Goal: Task Accomplishment & Management: Manage account settings

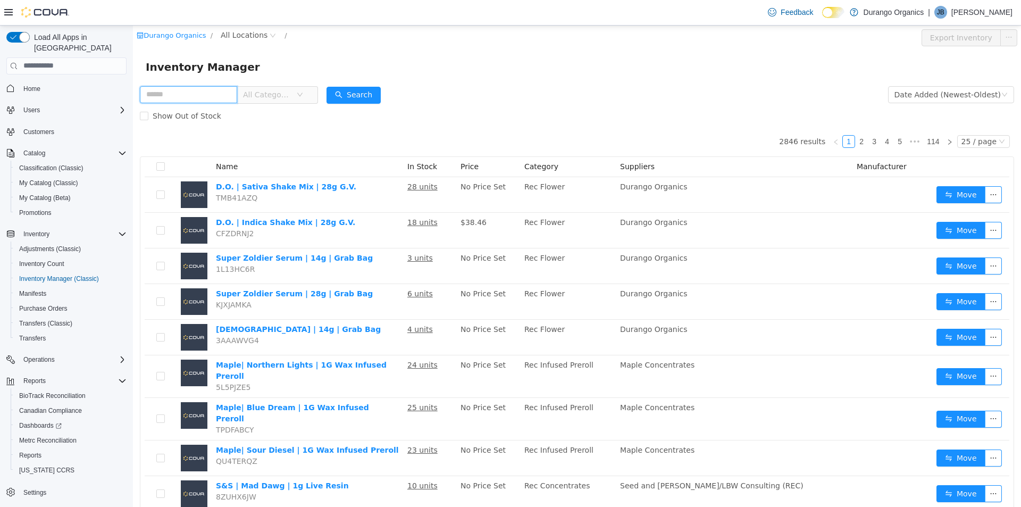
click at [210, 92] on input "text" at bounding box center [188, 94] width 97 height 17
type input "**********"
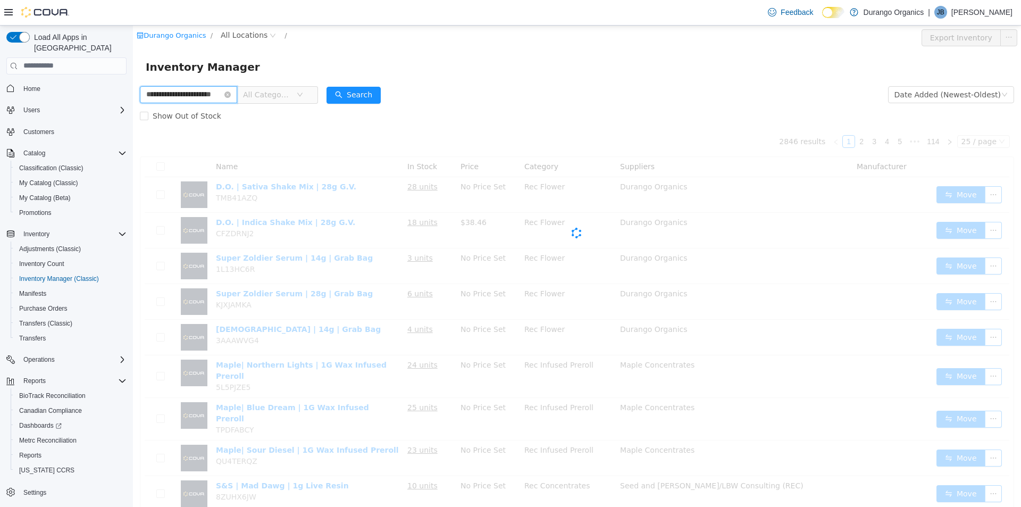
scroll to position [0, 13]
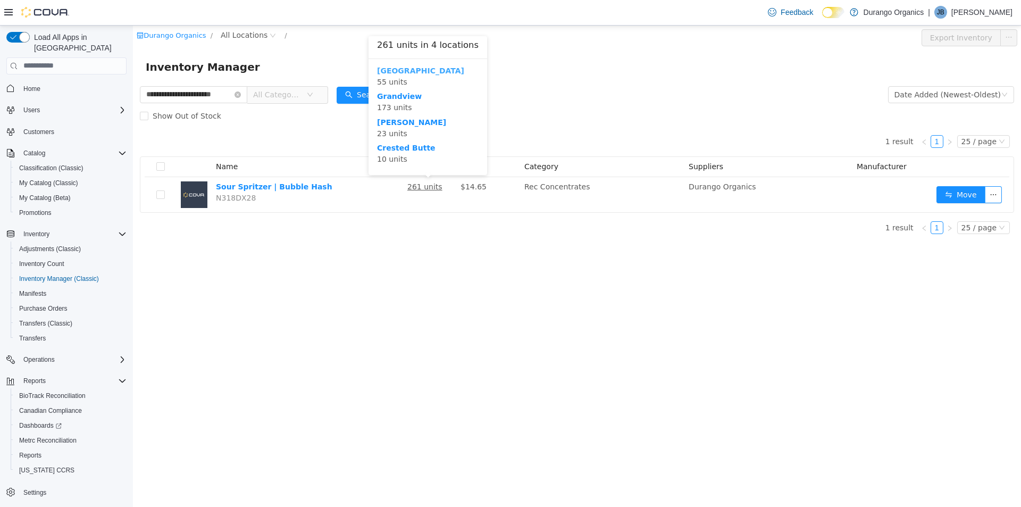
click at [403, 68] on b "[GEOGRAPHIC_DATA]" at bounding box center [420, 70] width 87 height 9
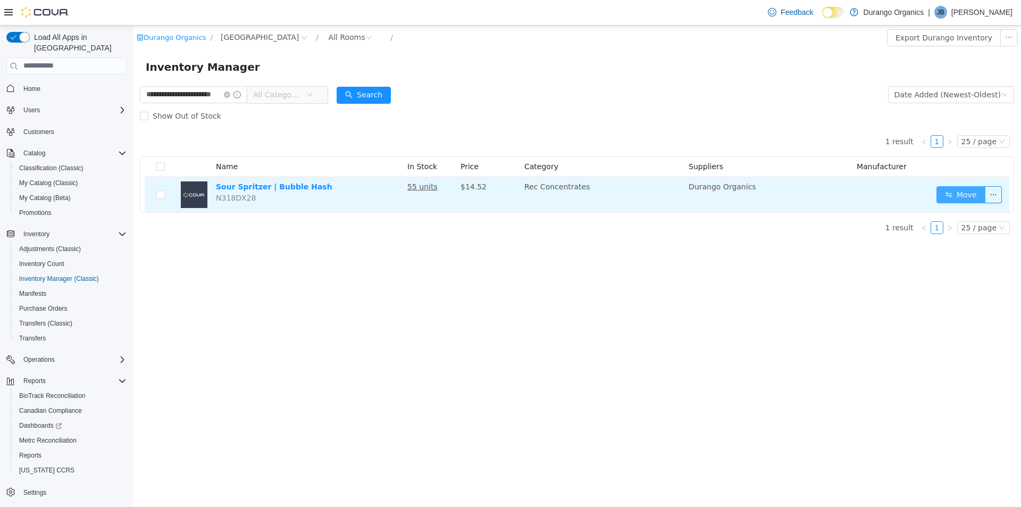
click at [947, 188] on button "Move" at bounding box center [960, 194] width 49 height 17
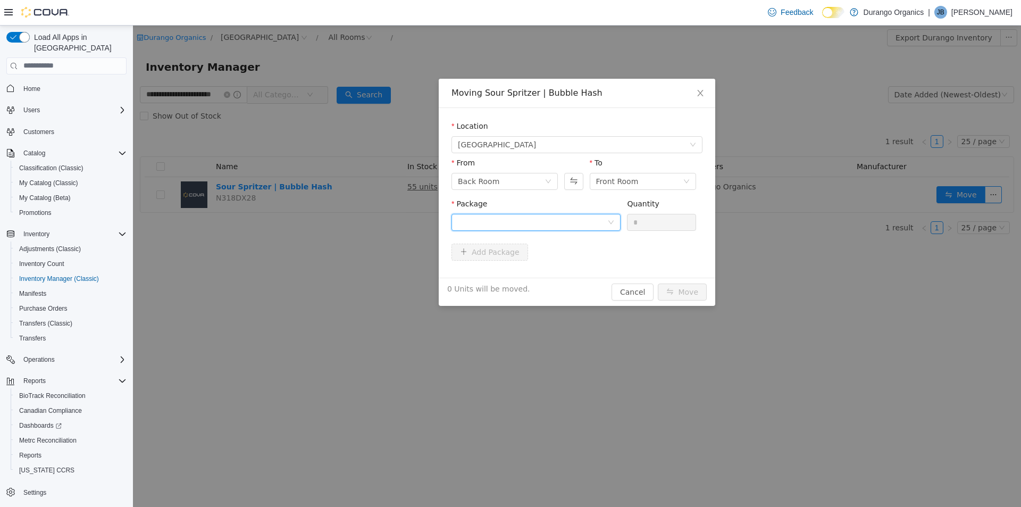
click at [583, 219] on div at bounding box center [532, 222] width 149 height 16
click at [585, 265] on li "1A4000B00012049000029447 Quantity : 55 Units" at bounding box center [535, 265] width 169 height 29
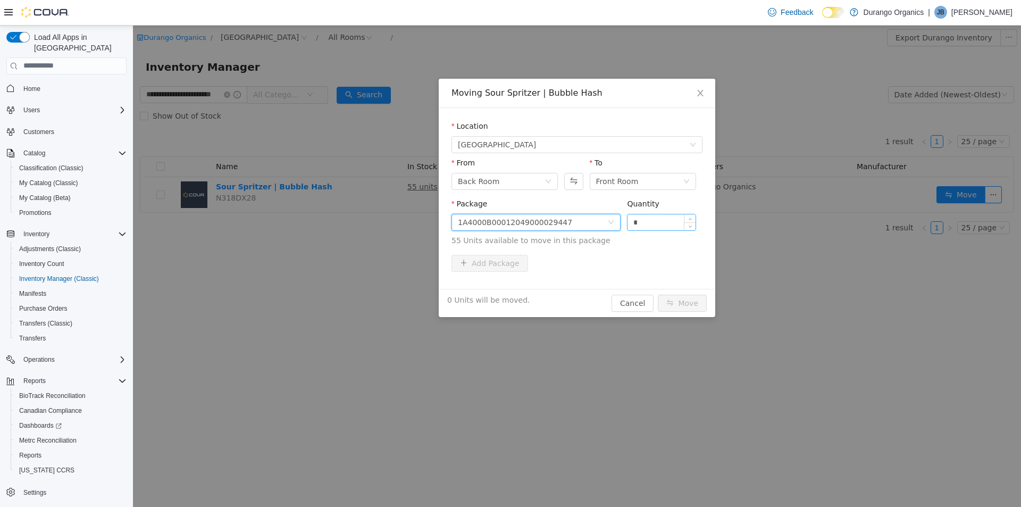
click at [664, 217] on input "*" at bounding box center [661, 222] width 68 height 16
type input "**"
click at [679, 303] on button "Move" at bounding box center [682, 302] width 49 height 17
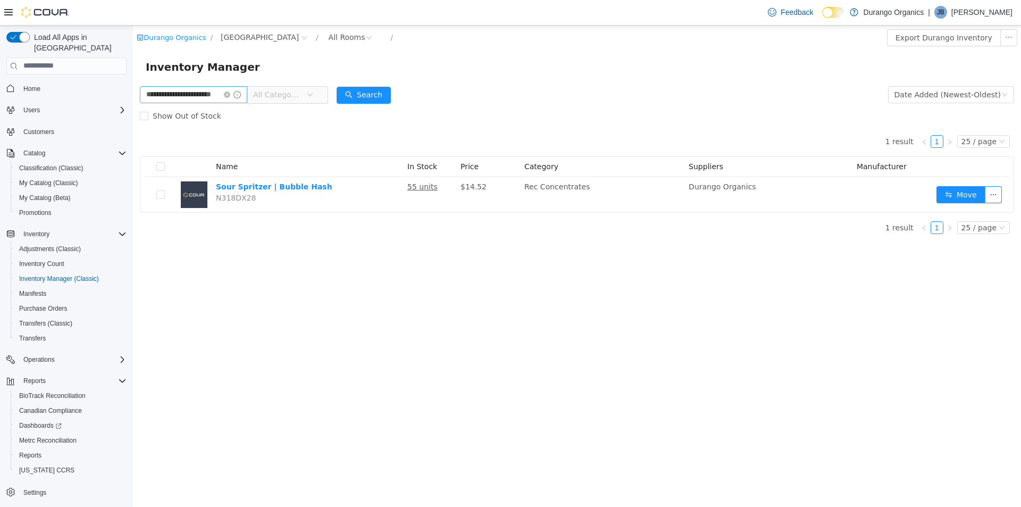
click at [237, 97] on span at bounding box center [232, 93] width 17 height 7
click at [231, 95] on input "**********" at bounding box center [193, 94] width 107 height 17
click at [230, 94] on icon "icon: close-circle" at bounding box center [227, 94] width 6 height 6
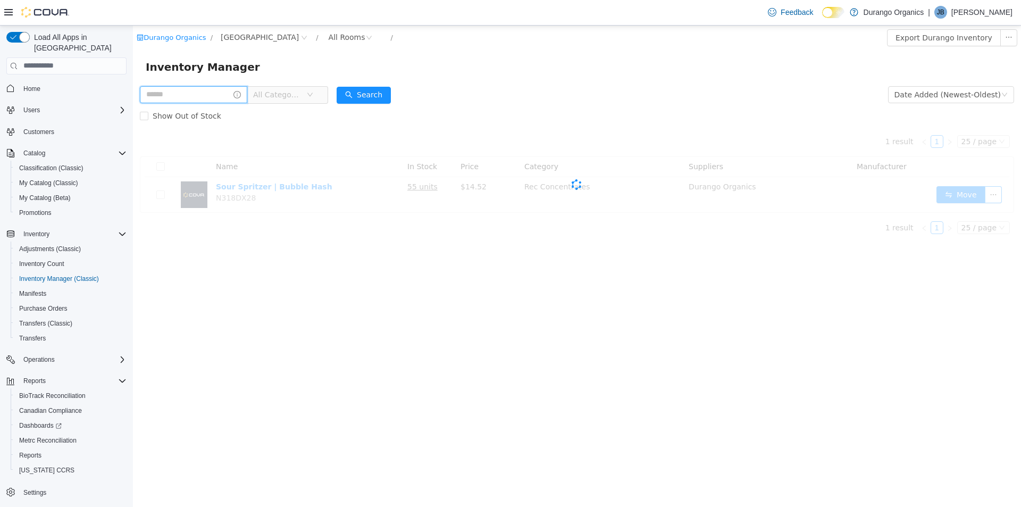
click at [209, 96] on input "text" at bounding box center [193, 94] width 107 height 17
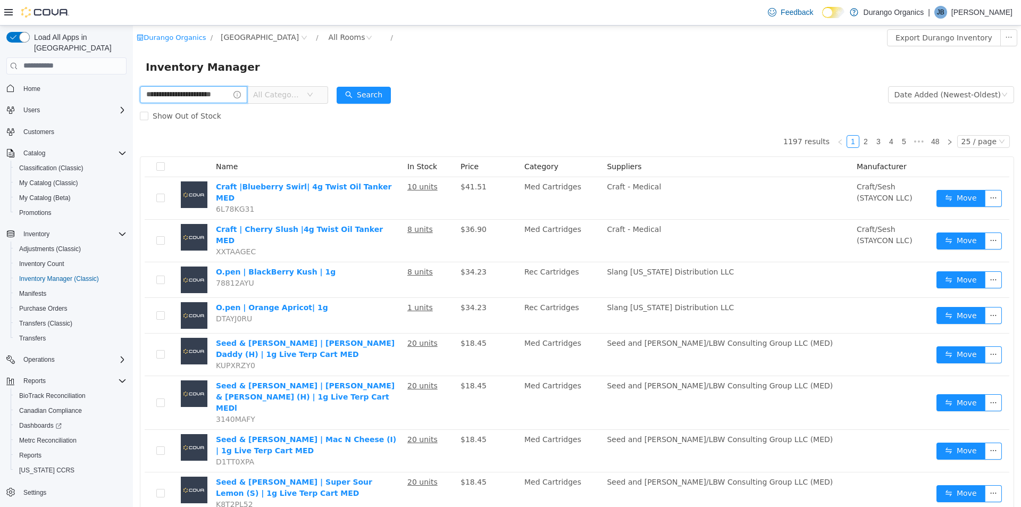
type input "**********"
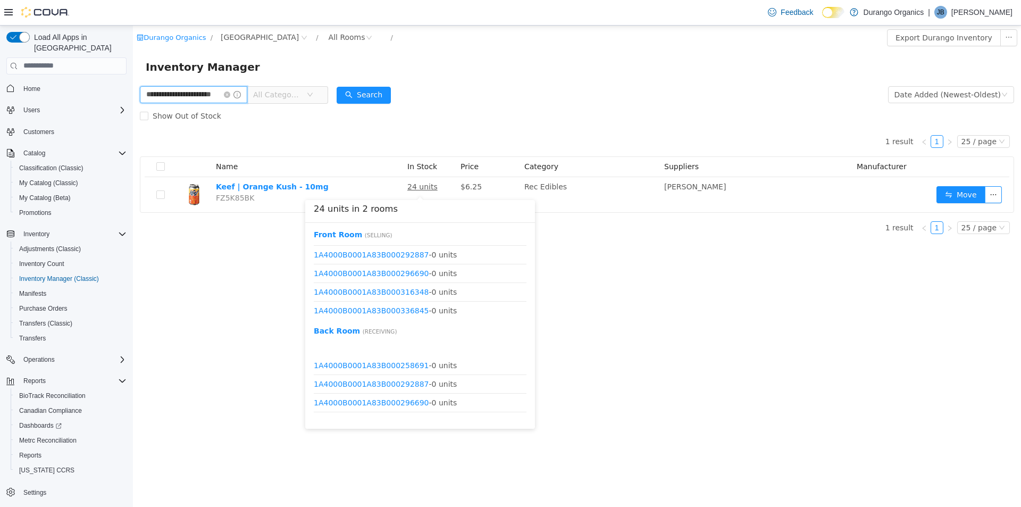
scroll to position [851, 0]
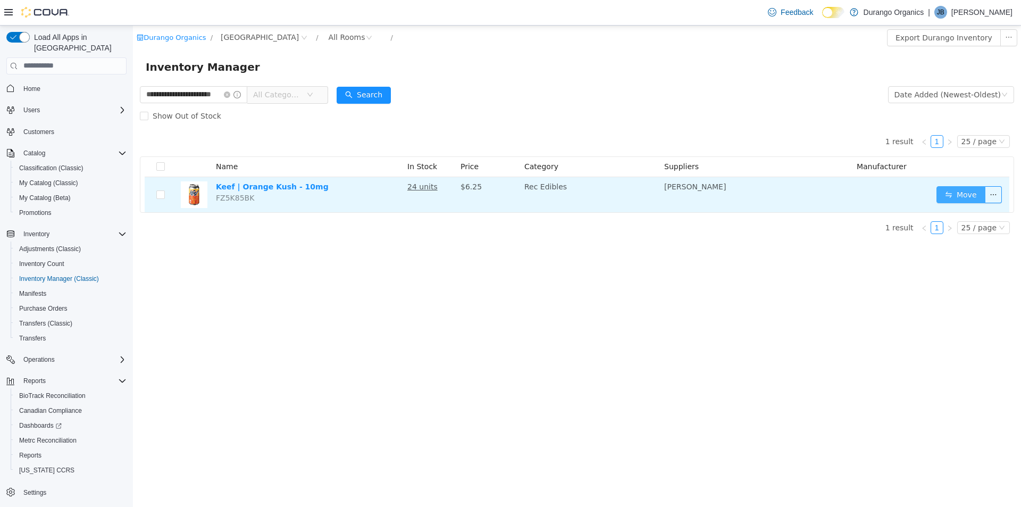
click at [958, 198] on button "Move" at bounding box center [960, 194] width 49 height 17
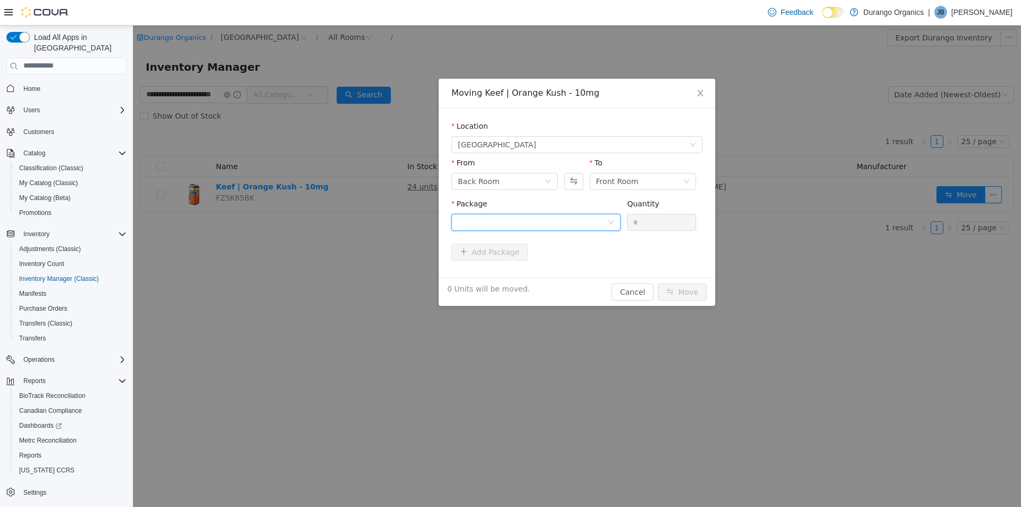
click at [515, 222] on div at bounding box center [532, 222] width 149 height 16
click at [517, 264] on strong "1A4000B0001A83B000345196" at bounding box center [521, 260] width 127 height 9
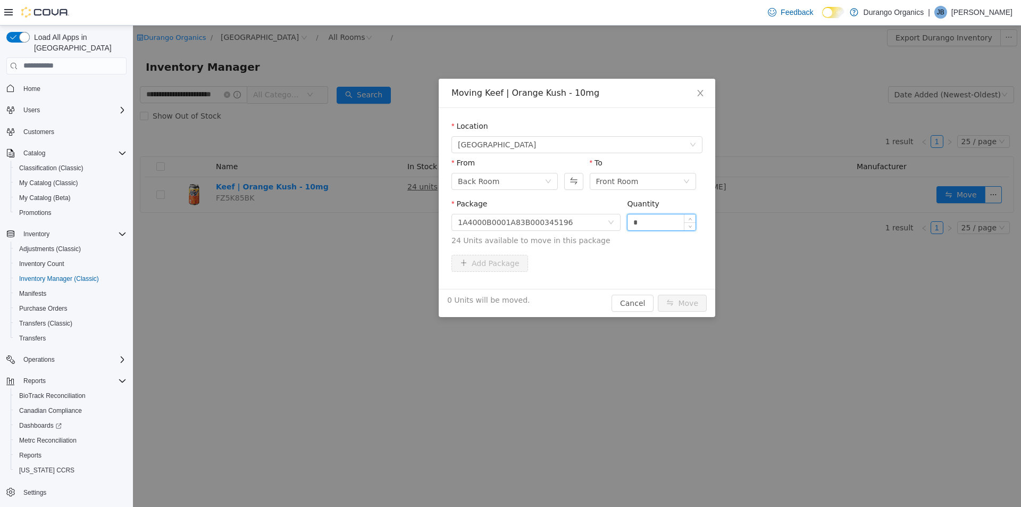
click at [661, 224] on input "*" at bounding box center [661, 222] width 68 height 16
type input "**"
click at [678, 296] on button "Move" at bounding box center [682, 302] width 49 height 17
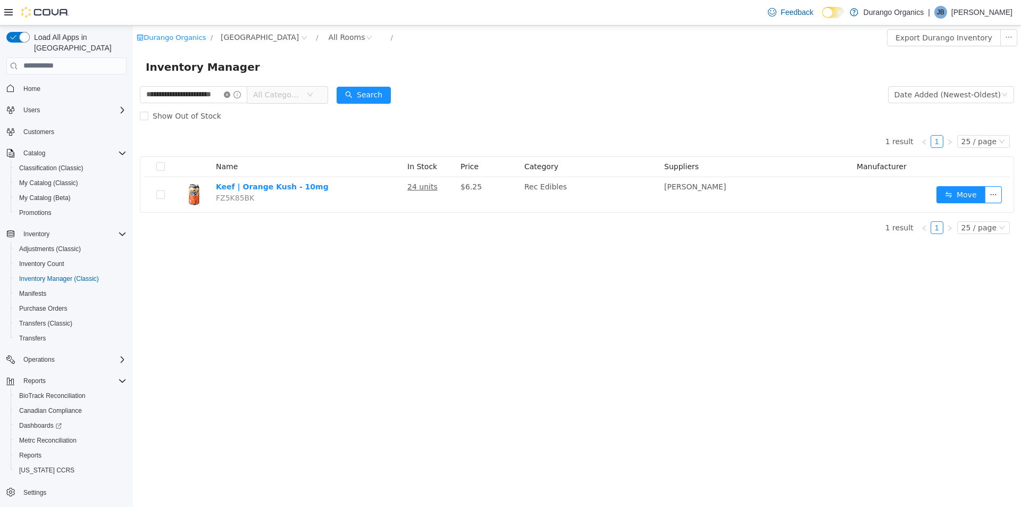
click at [230, 95] on icon "icon: close-circle" at bounding box center [227, 94] width 6 height 6
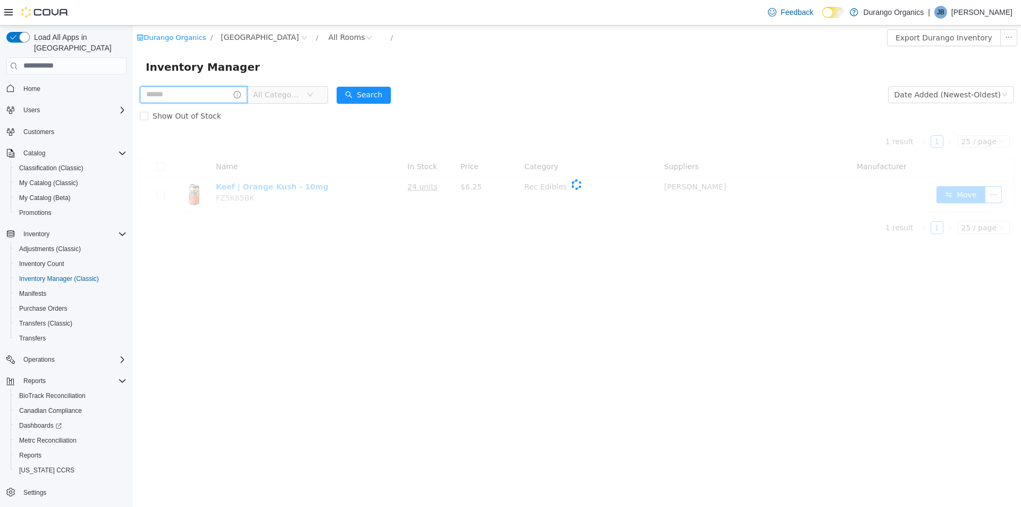
click at [209, 96] on input "text" at bounding box center [193, 94] width 107 height 17
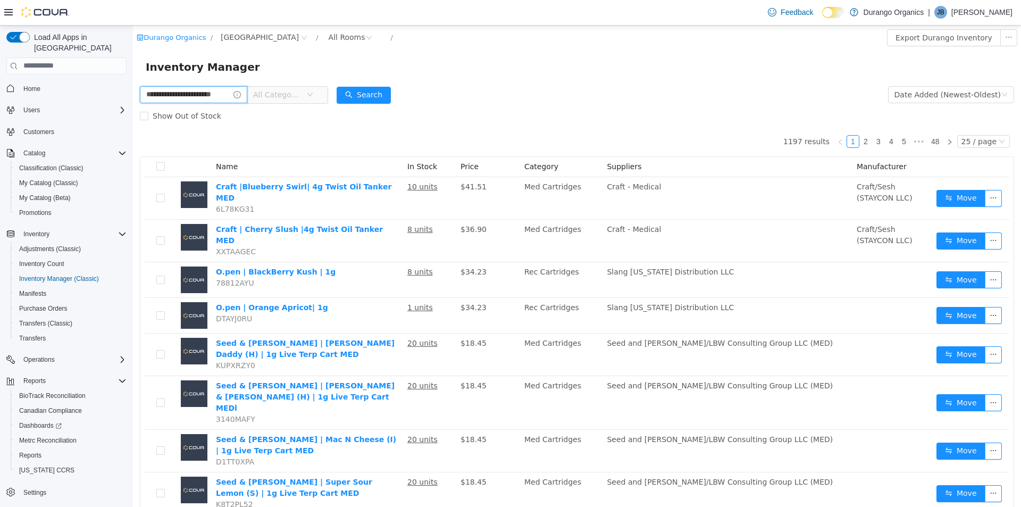
type input "**********"
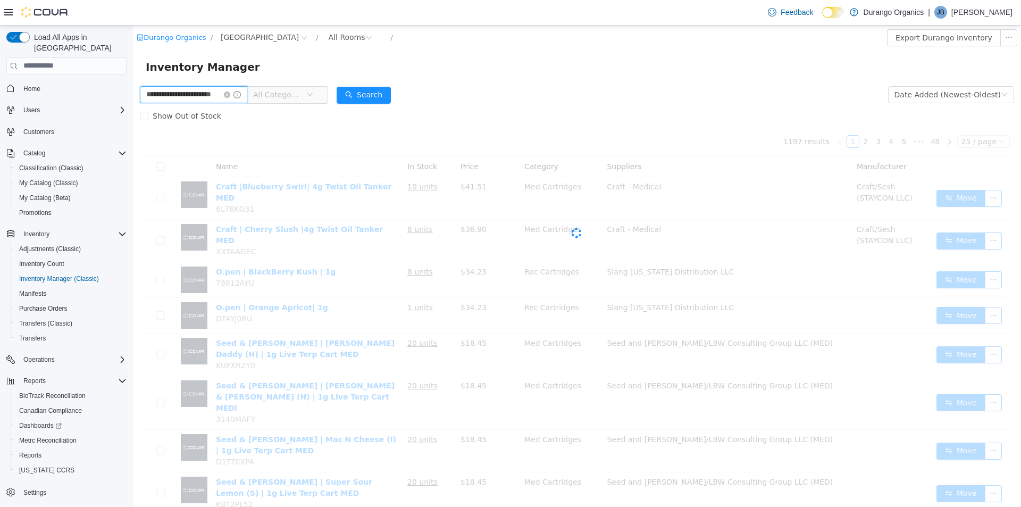
scroll to position [0, 13]
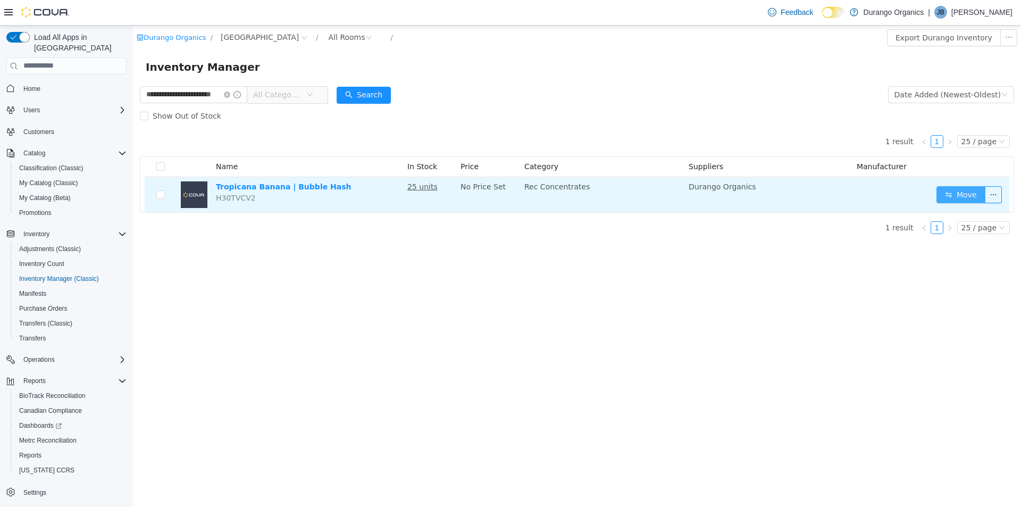
click at [944, 202] on button "Move" at bounding box center [960, 194] width 49 height 17
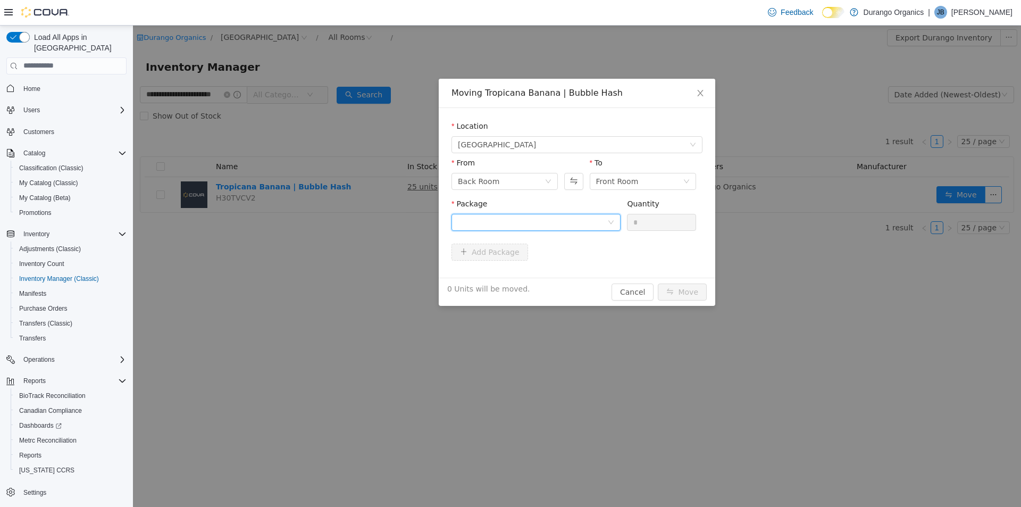
click at [607, 224] on div at bounding box center [532, 222] width 149 height 16
click at [607, 263] on li "1A4000B00012049000029449 Quantity : 25 Units" at bounding box center [535, 265] width 169 height 29
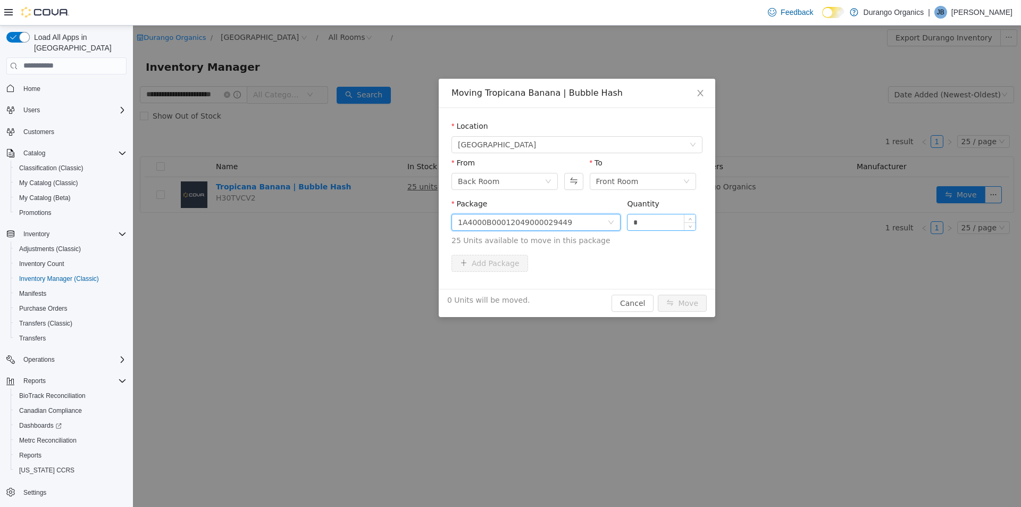
click at [648, 221] on input "*" at bounding box center [661, 222] width 68 height 16
type input "**"
click at [635, 301] on button "Cancel" at bounding box center [632, 302] width 42 height 17
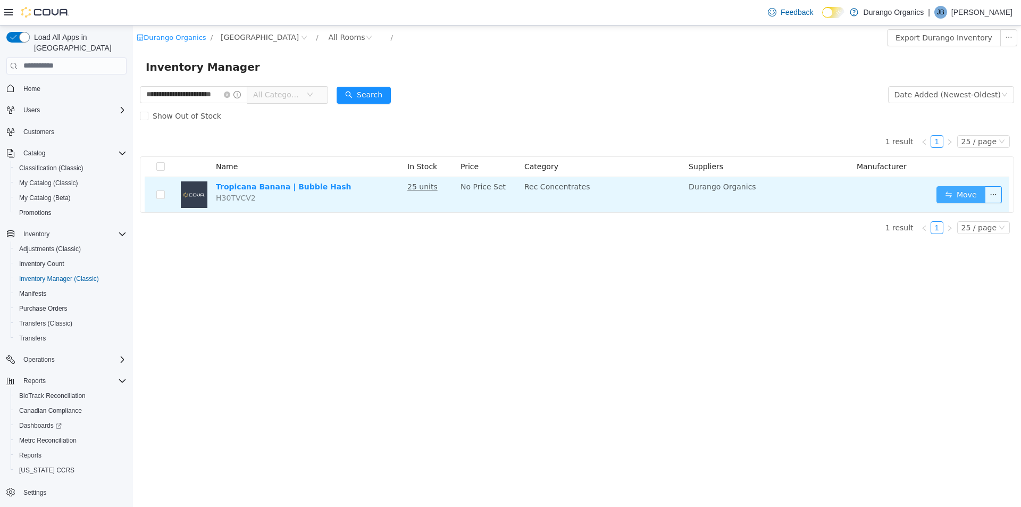
click at [970, 194] on button "Move" at bounding box center [960, 194] width 49 height 17
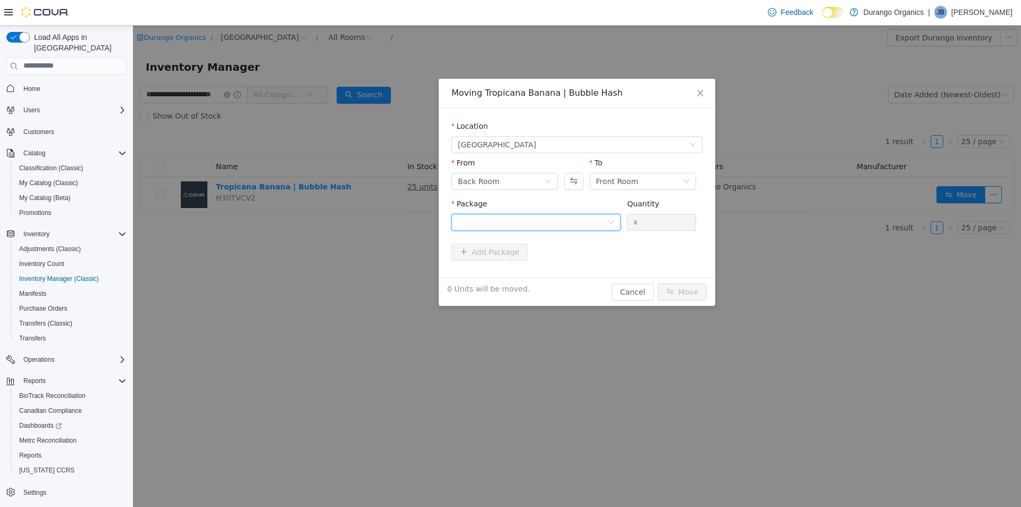
click at [582, 223] on div at bounding box center [532, 222] width 149 height 16
click at [576, 261] on li "1A4000B00012049000029449 Quantity : 25 Units" at bounding box center [535, 265] width 169 height 29
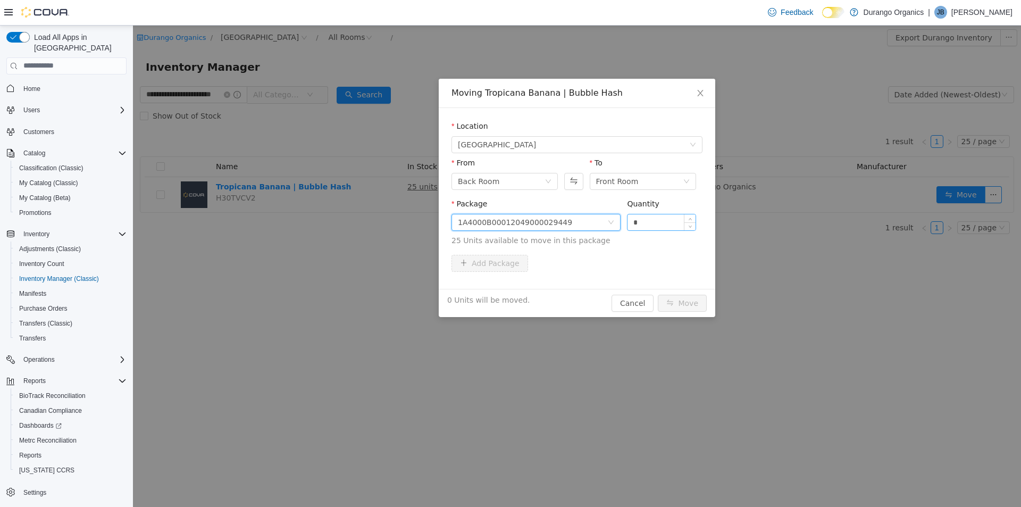
click at [649, 224] on input "*" at bounding box center [661, 222] width 68 height 16
type input "**"
click at [701, 298] on button "Move" at bounding box center [682, 302] width 49 height 17
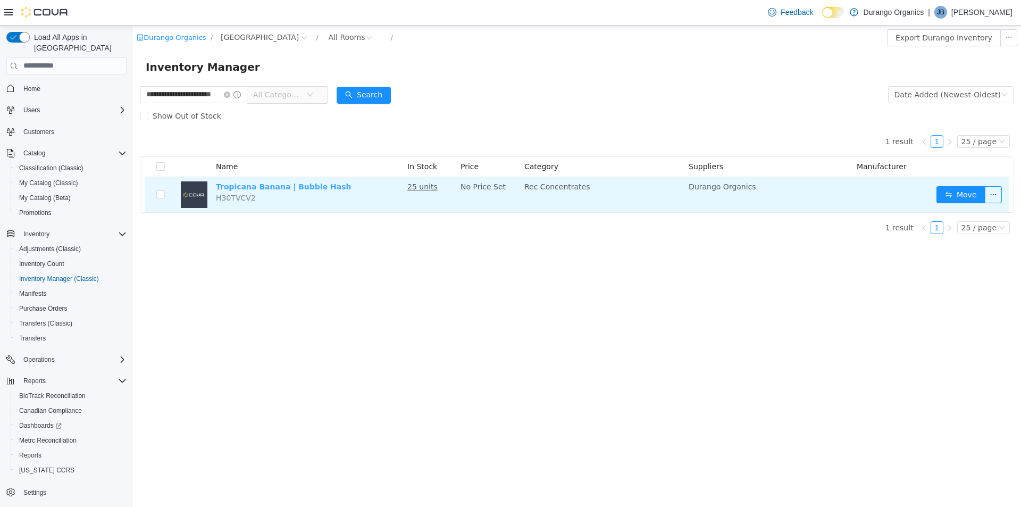
click at [266, 182] on link "Tropicana Banana | Bubble Hash" at bounding box center [284, 186] width 136 height 9
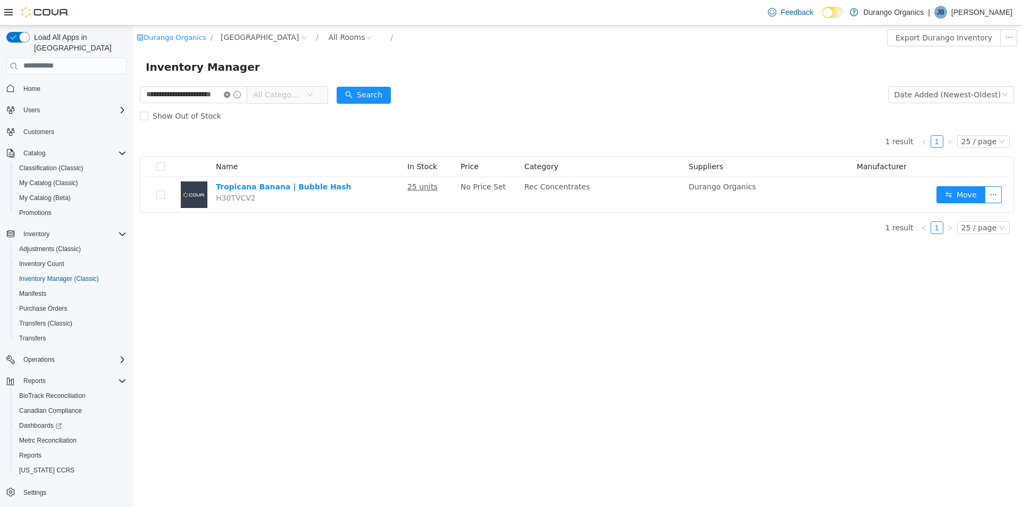
click at [230, 93] on icon "icon: close-circle" at bounding box center [227, 94] width 6 height 6
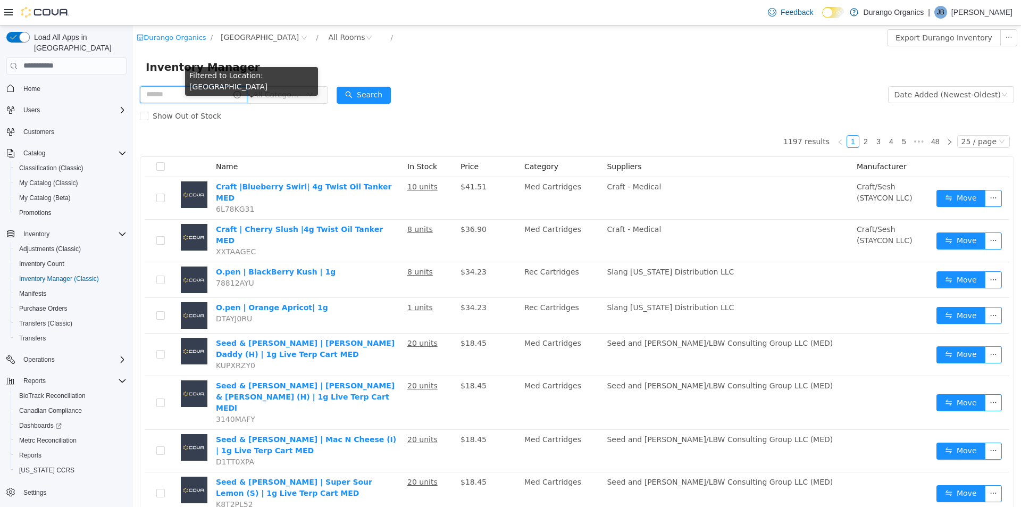
click at [214, 90] on input "text" at bounding box center [193, 94] width 107 height 17
drag, startPoint x: 216, startPoint y: 87, endPoint x: 206, endPoint y: 71, distance: 18.4
type input "**********"
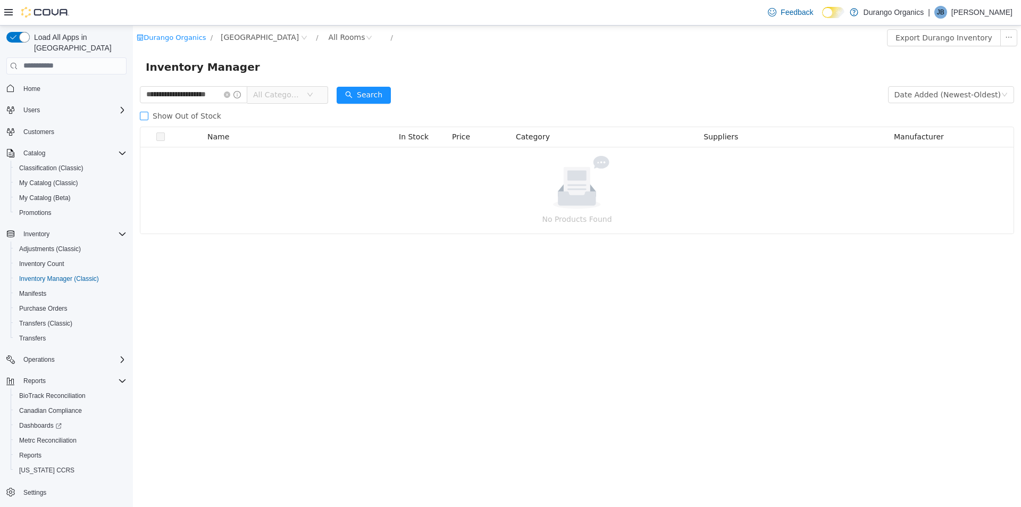
click at [213, 114] on span "Show Out of Stock" at bounding box center [186, 115] width 77 height 9
click at [230, 93] on icon "icon: close-circle" at bounding box center [227, 94] width 6 height 6
click at [214, 94] on input "text" at bounding box center [193, 94] width 107 height 17
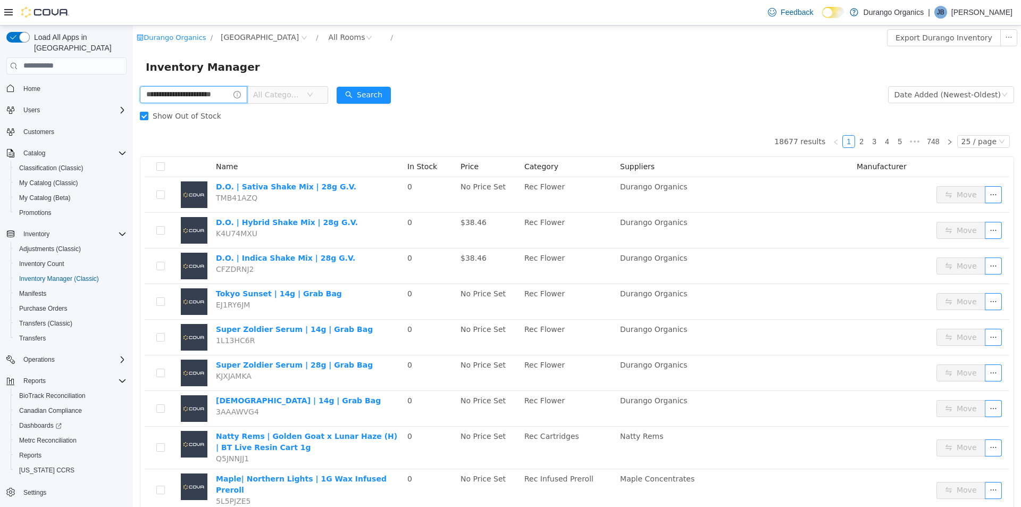
type input "**********"
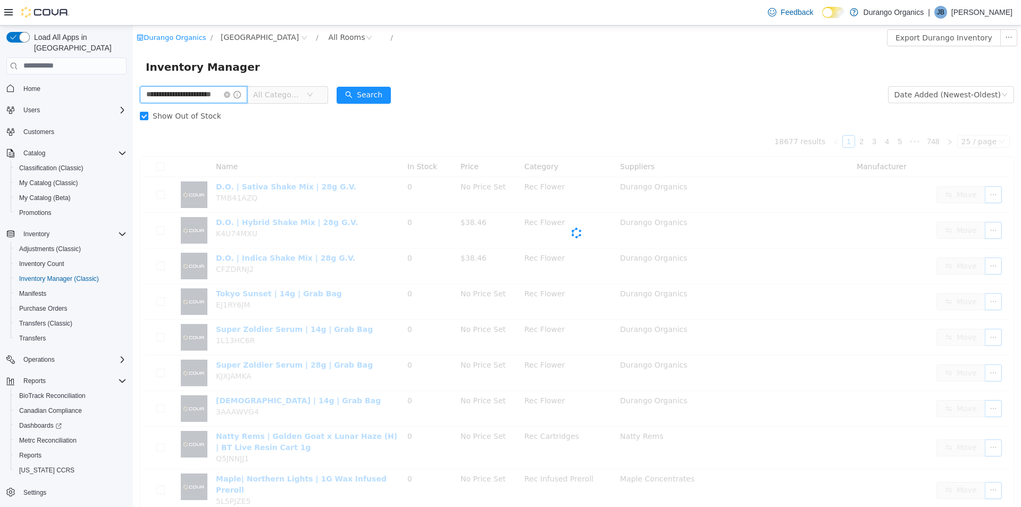
scroll to position [0, 13]
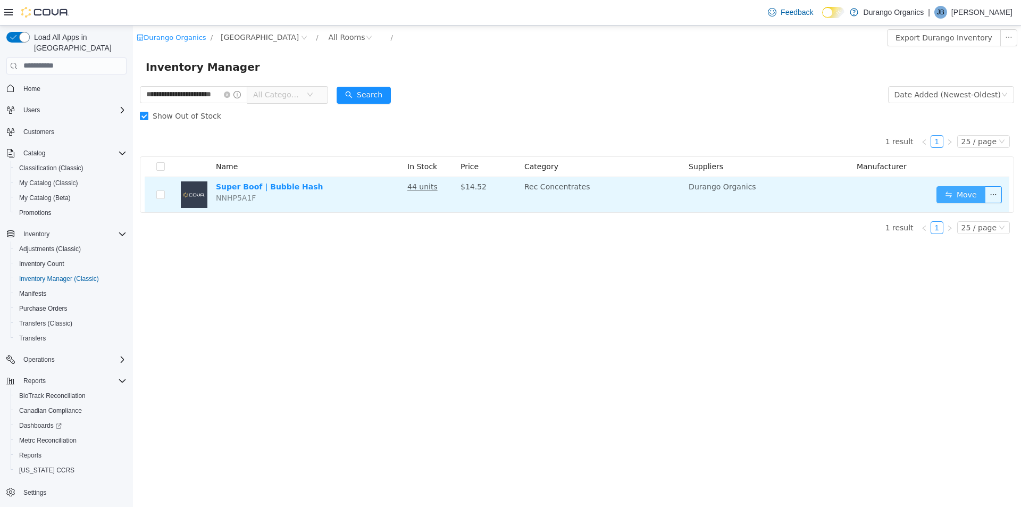
click at [953, 189] on button "Move" at bounding box center [960, 194] width 49 height 17
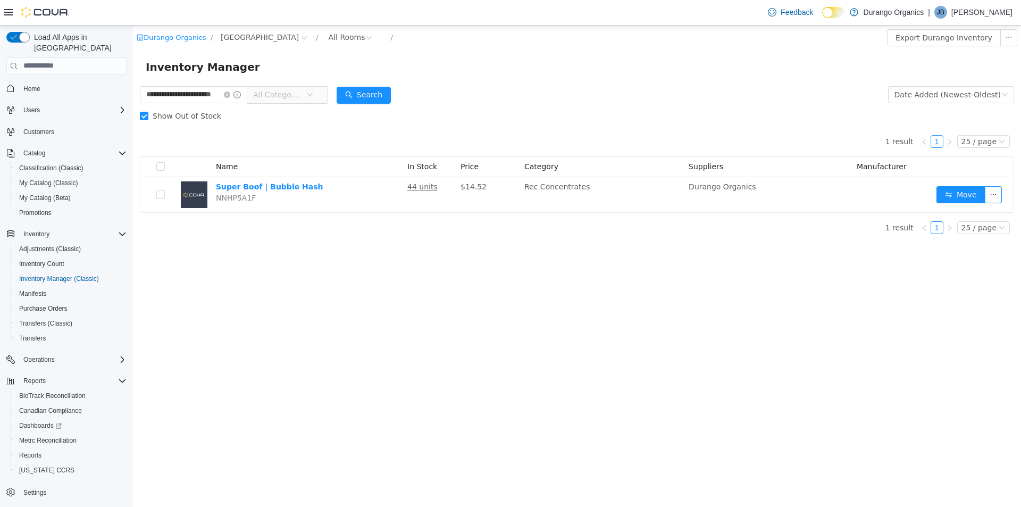
scroll to position [0, 0]
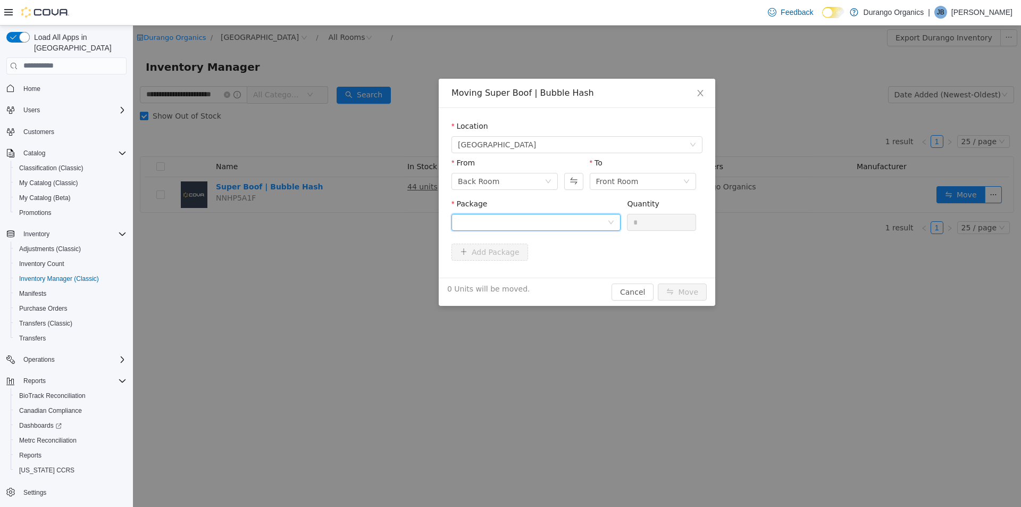
click at [580, 214] on div at bounding box center [532, 222] width 149 height 16
click at [580, 266] on li "1A4000B00012049000029458 Quantity : 44 Units" at bounding box center [535, 265] width 169 height 29
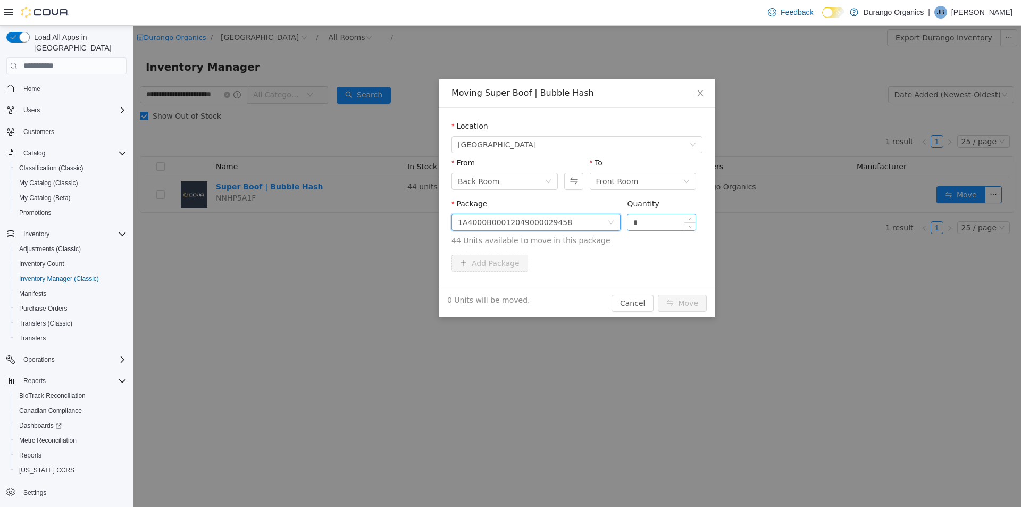
click at [654, 223] on input "*" at bounding box center [661, 222] width 68 height 16
type input "**"
click at [691, 299] on button "Move" at bounding box center [682, 302] width 49 height 17
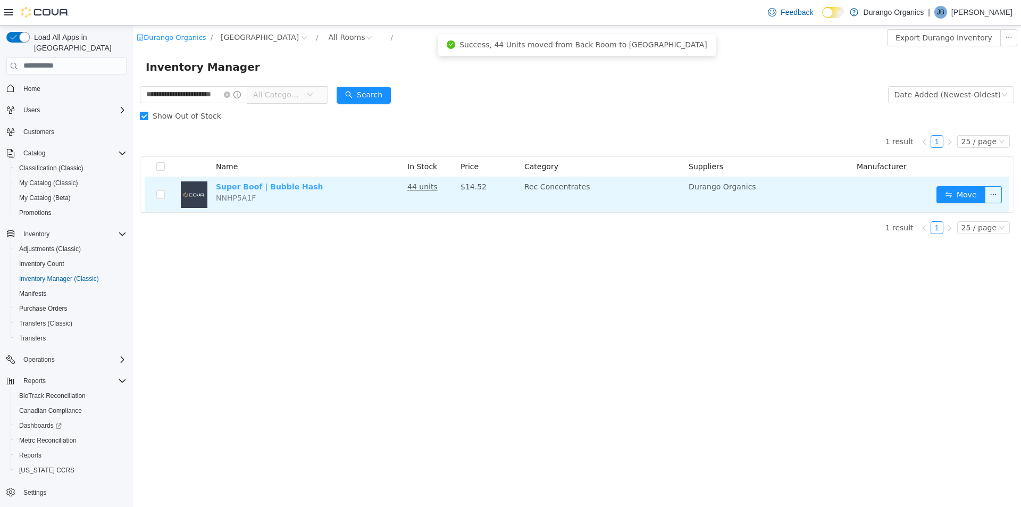
click at [262, 183] on link "Super Boof | Bubble Hash" at bounding box center [269, 186] width 107 height 9
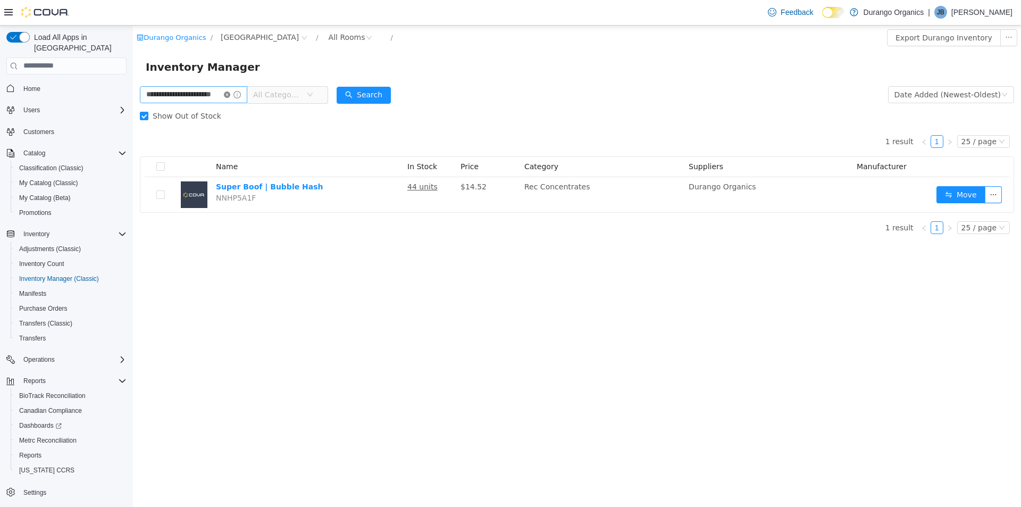
click at [230, 94] on icon "icon: close-circle" at bounding box center [227, 94] width 6 height 6
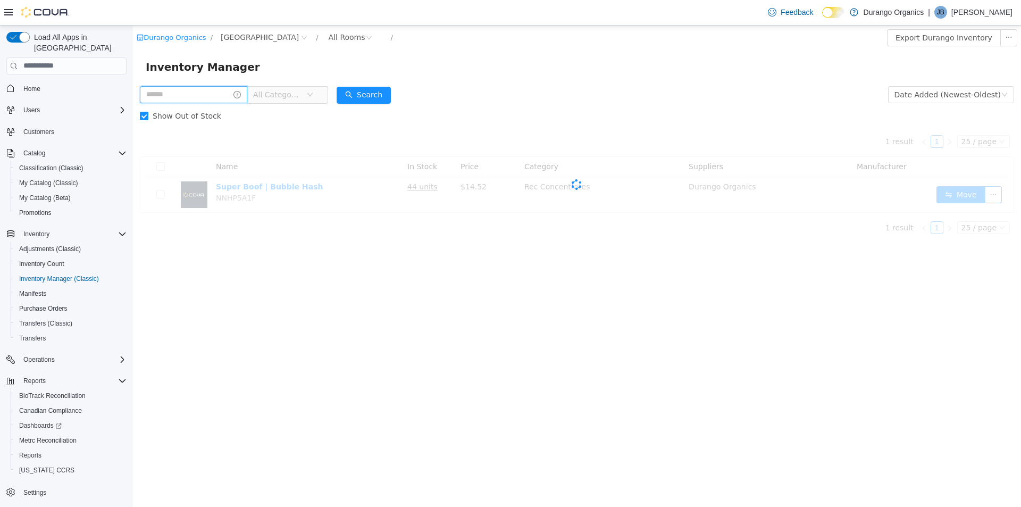
click at [202, 90] on input "text" at bounding box center [193, 94] width 107 height 17
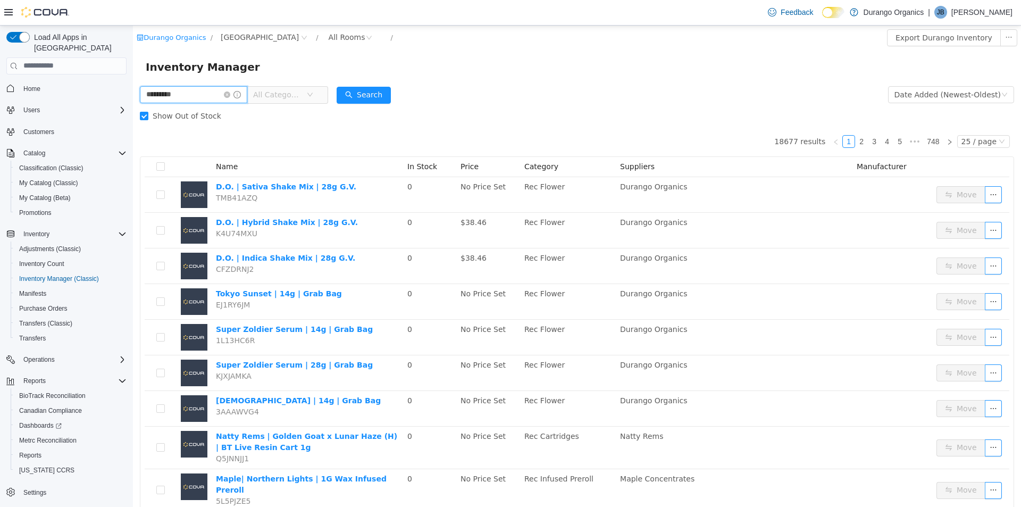
type input "**********"
click at [275, 96] on span "All Categories" at bounding box center [277, 94] width 48 height 11
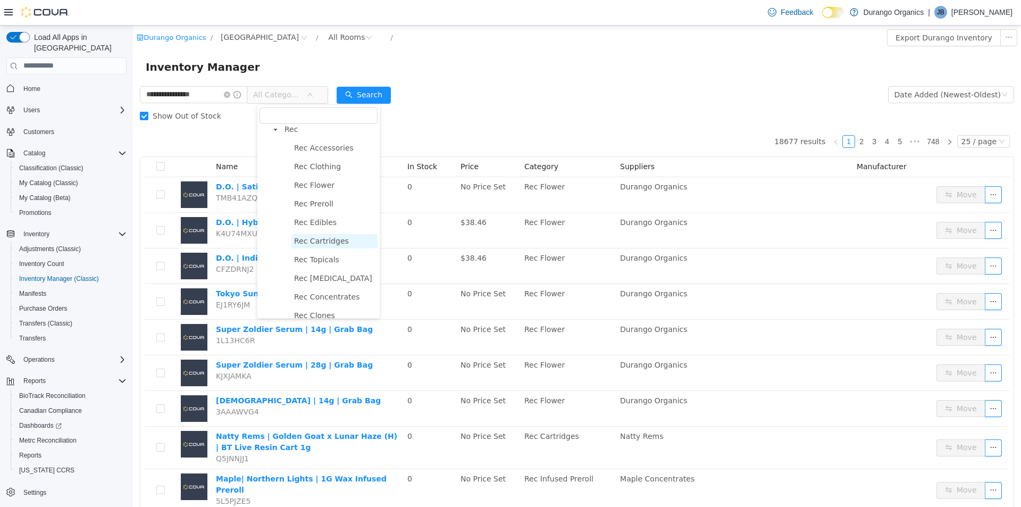
scroll to position [425, 0]
click at [334, 234] on span "Rec Concentrates" at bounding box center [326, 230] width 65 height 9
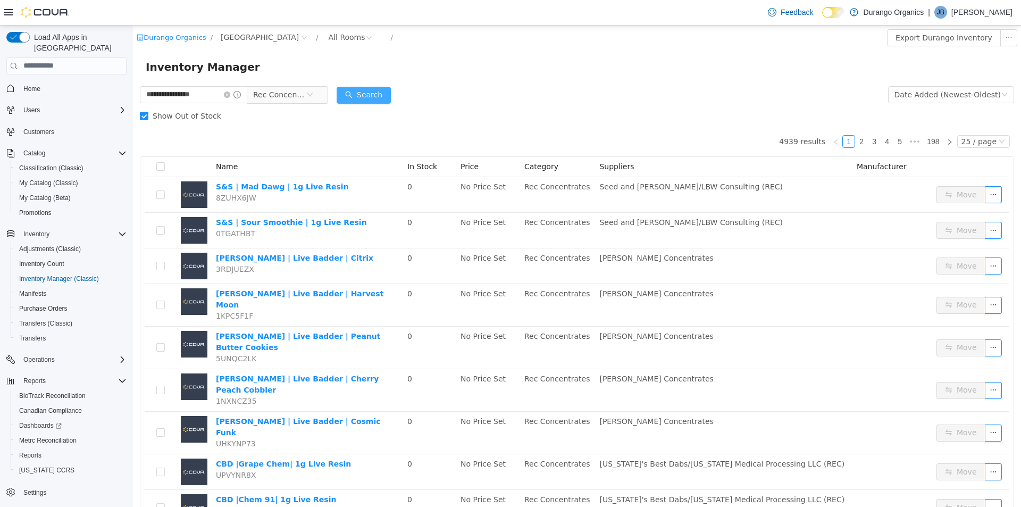
click at [360, 100] on button "Search" at bounding box center [364, 94] width 54 height 17
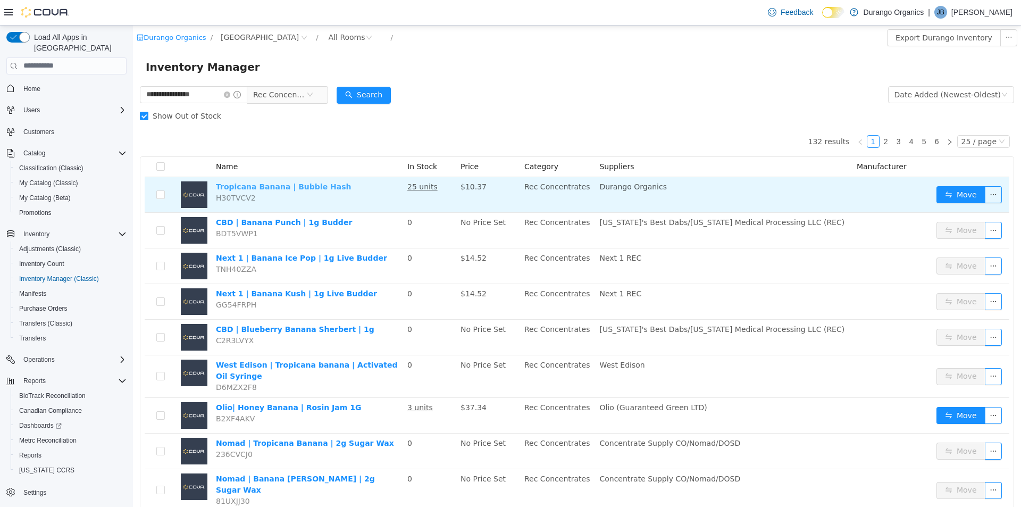
click at [299, 188] on link "Tropicana Banana | Bubble Hash" at bounding box center [284, 186] width 136 height 9
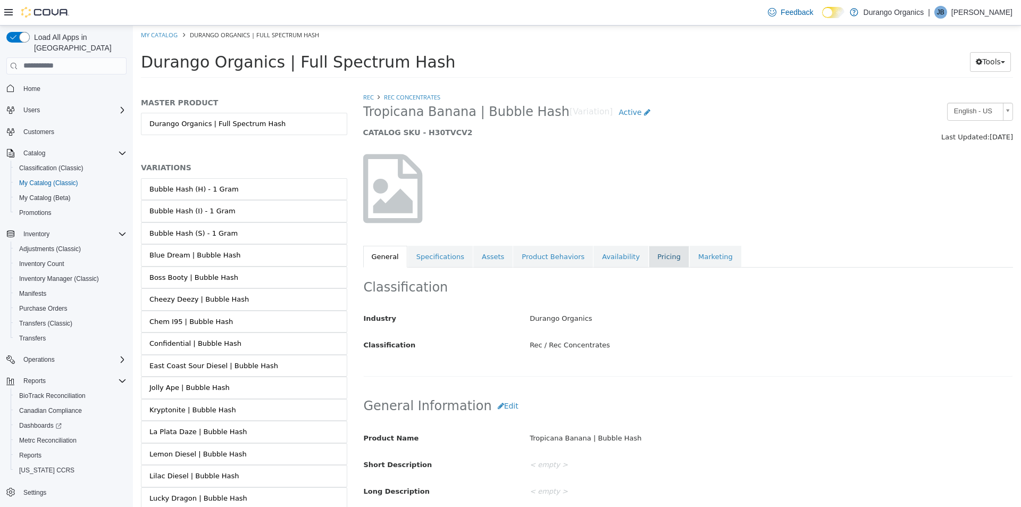
click at [650, 255] on link "Pricing" at bounding box center [669, 256] width 40 height 22
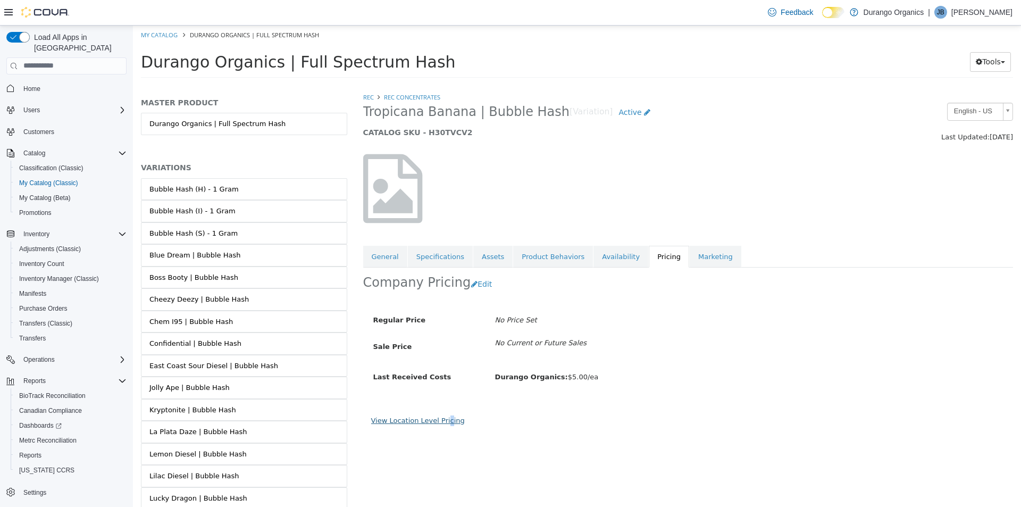
click at [442, 421] on link "View Location Level Pricing" at bounding box center [418, 420] width 94 height 8
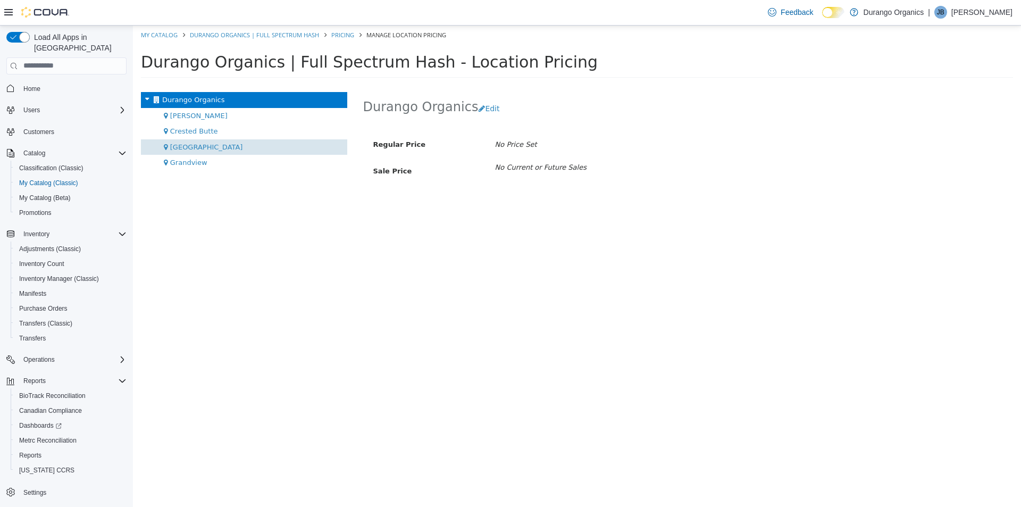
click at [245, 146] on div "[GEOGRAPHIC_DATA]" at bounding box center [244, 147] width 206 height 16
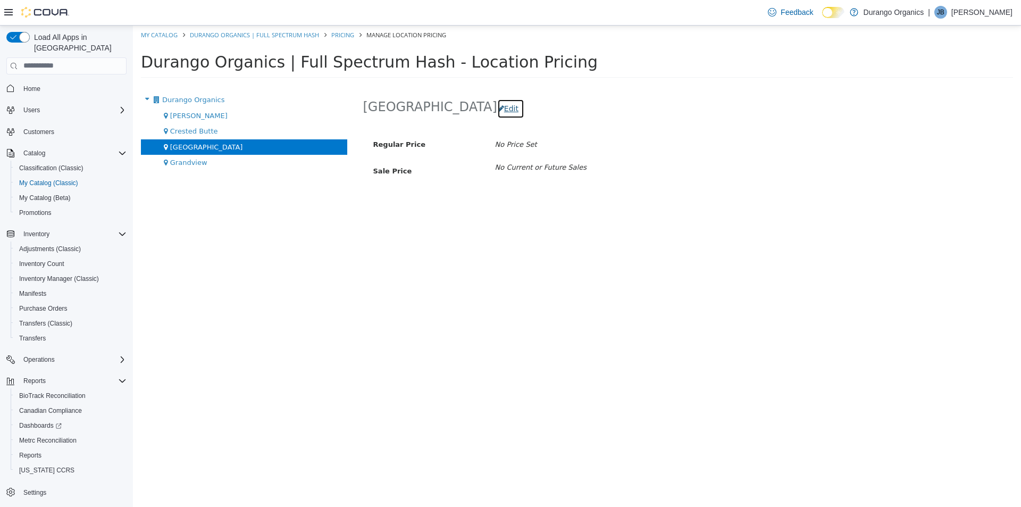
click at [497, 106] on button "Edit" at bounding box center [510, 108] width 27 height 20
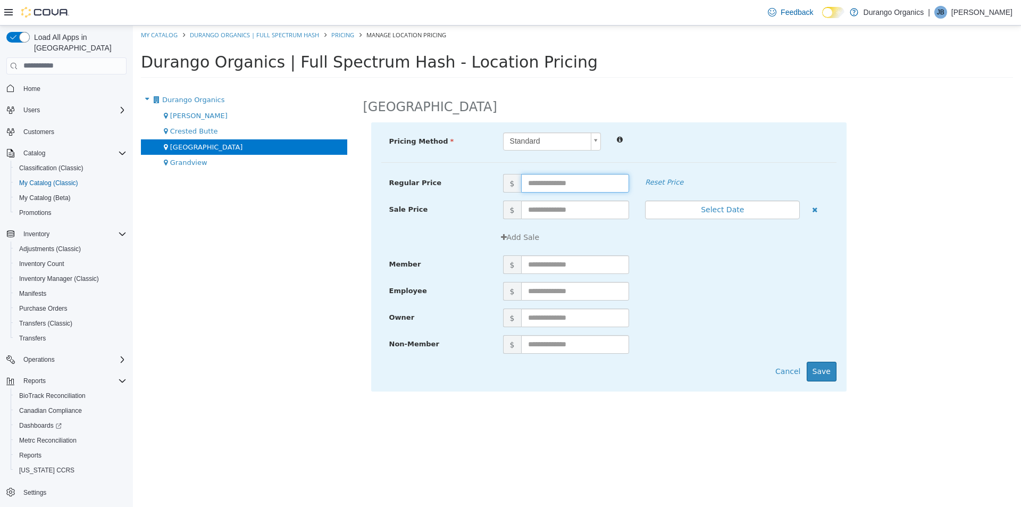
click at [550, 176] on input "text" at bounding box center [575, 182] width 108 height 19
type input "*****"
click at [819, 371] on button "Save" at bounding box center [822, 371] width 30 height 20
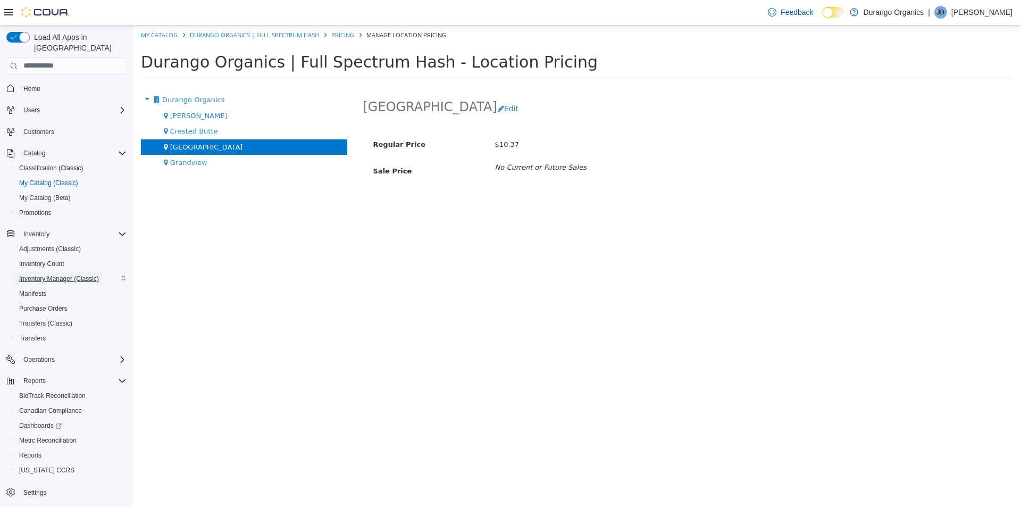
click at [75, 274] on span "Inventory Manager (Classic)" at bounding box center [59, 278] width 80 height 9
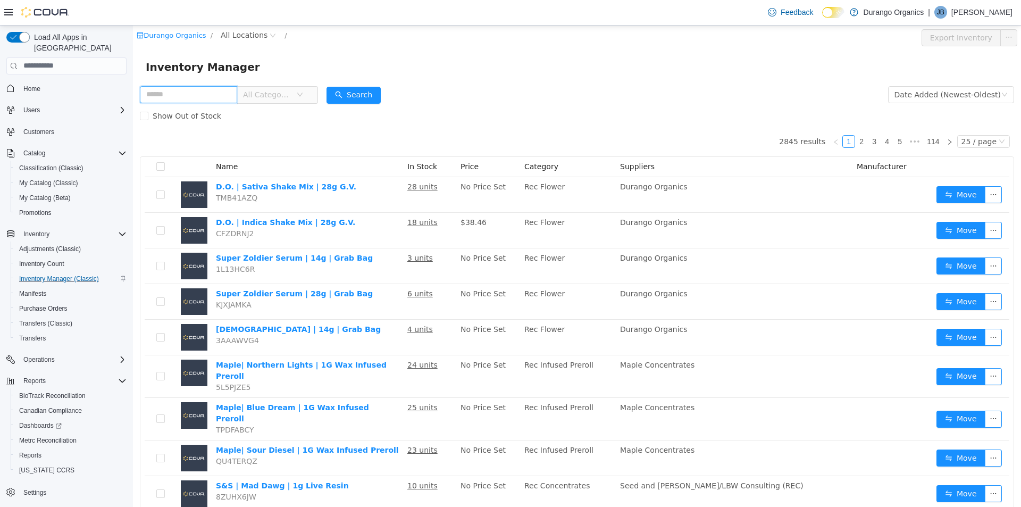
click at [226, 95] on input "text" at bounding box center [188, 94] width 97 height 17
type input "**********"
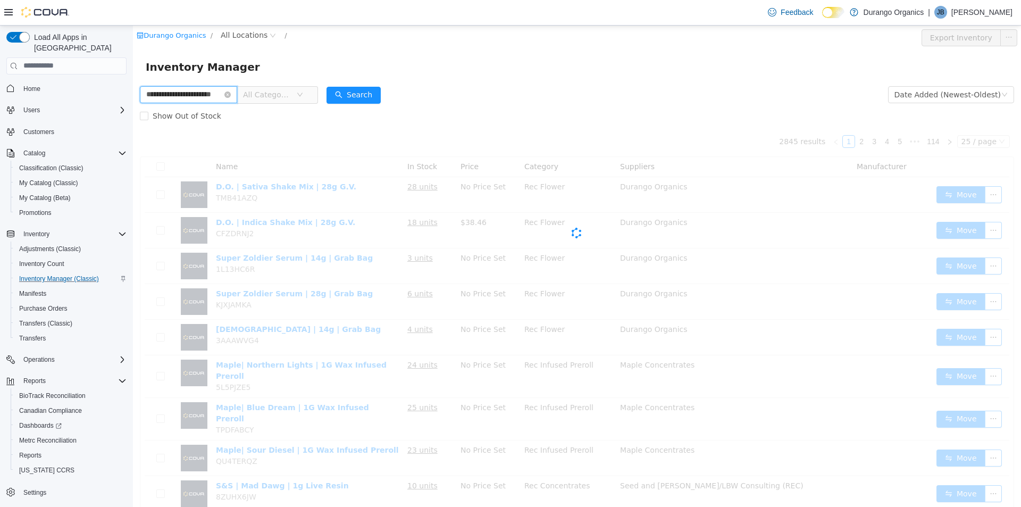
scroll to position [0, 14]
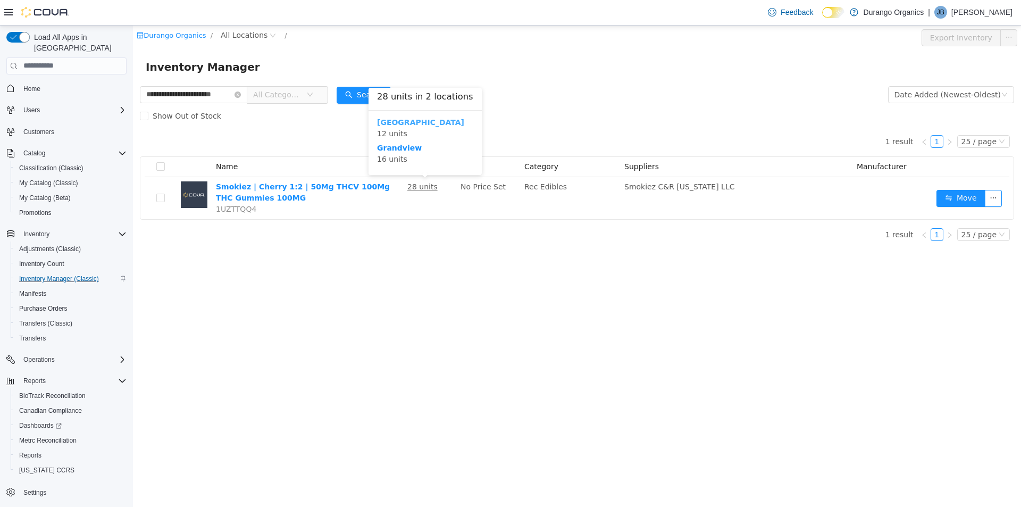
click at [403, 122] on b "[GEOGRAPHIC_DATA]" at bounding box center [420, 122] width 87 height 9
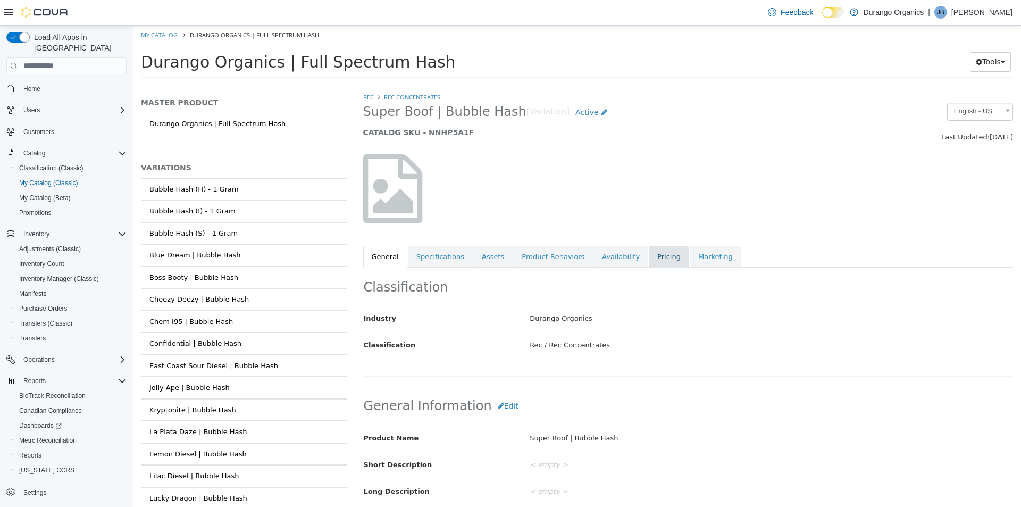
click at [649, 254] on link "Pricing" at bounding box center [669, 256] width 40 height 22
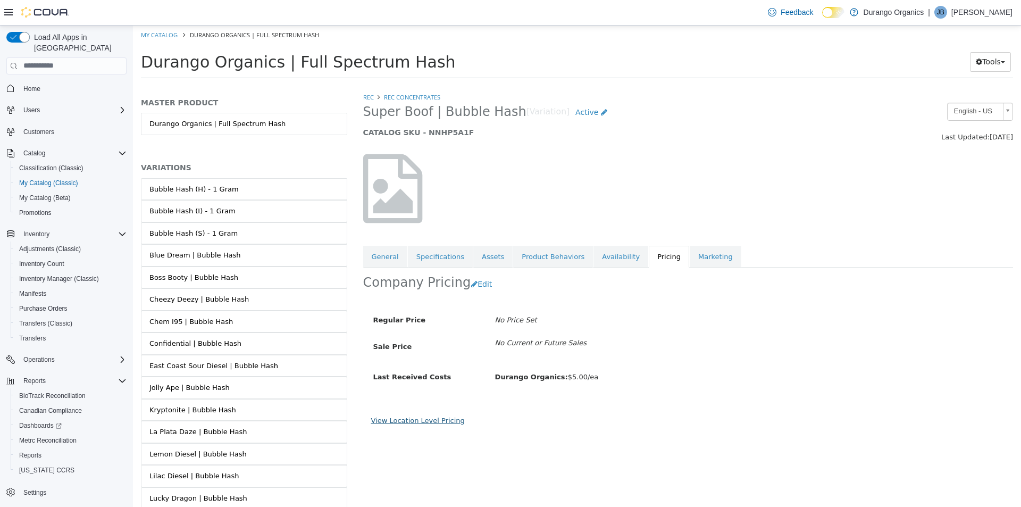
click at [425, 416] on link "View Location Level Pricing" at bounding box center [418, 420] width 94 height 8
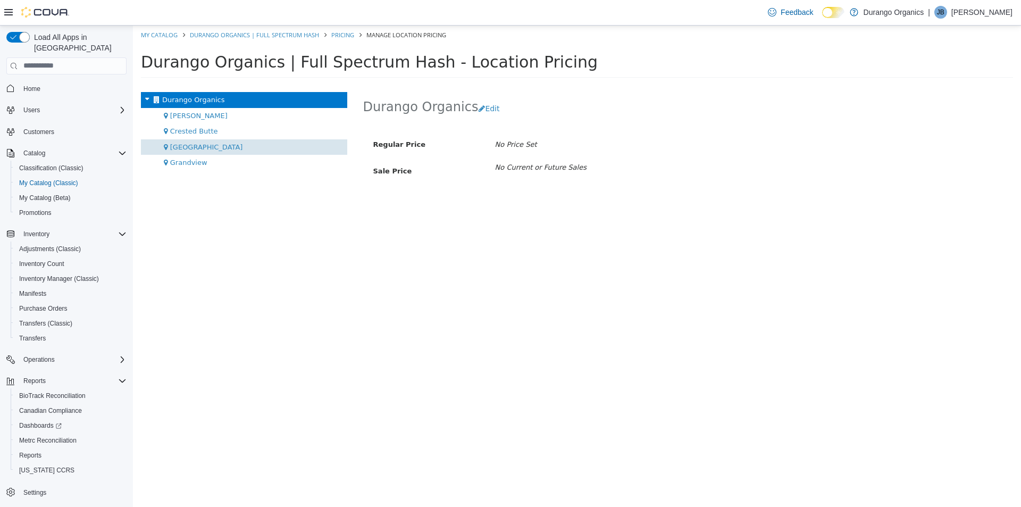
click at [191, 139] on div "[GEOGRAPHIC_DATA]" at bounding box center [244, 147] width 206 height 16
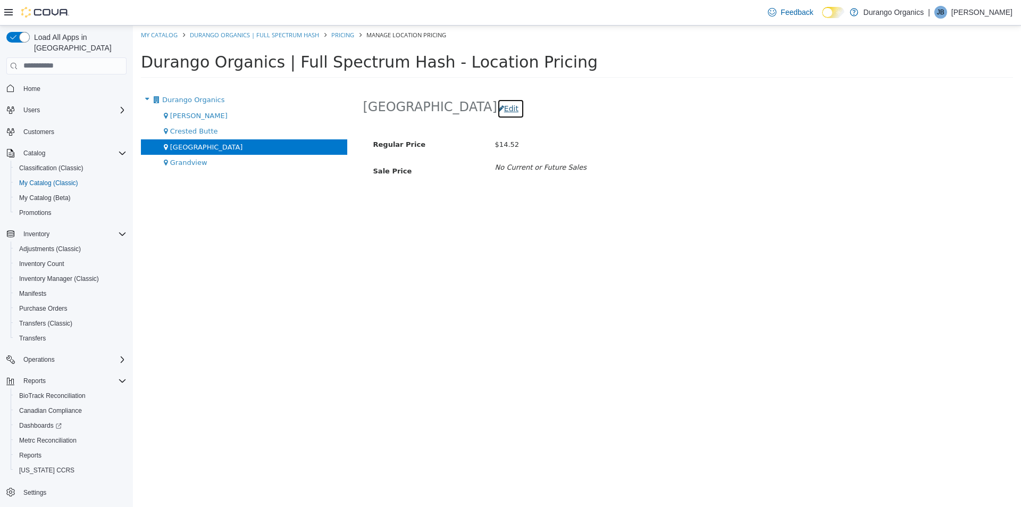
click at [497, 112] on button "Edit" at bounding box center [510, 108] width 27 height 20
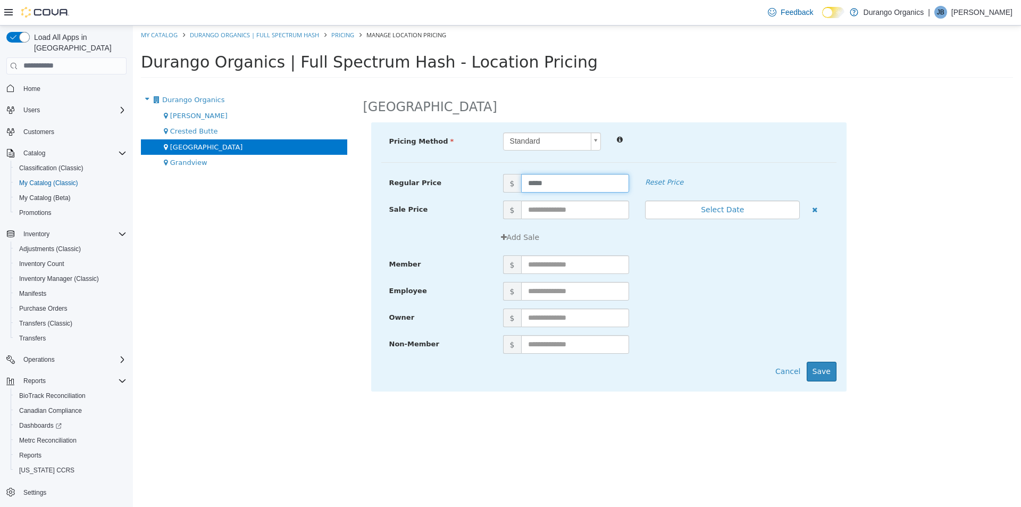
click at [565, 174] on input "*****" at bounding box center [575, 182] width 108 height 19
click at [781, 381] on div "Pricing Method Standard * Regular Price $ ***** Reset Price Sale Price $ Select…" at bounding box center [608, 256] width 475 height 269
click at [815, 369] on button "Save" at bounding box center [822, 371] width 30 height 20
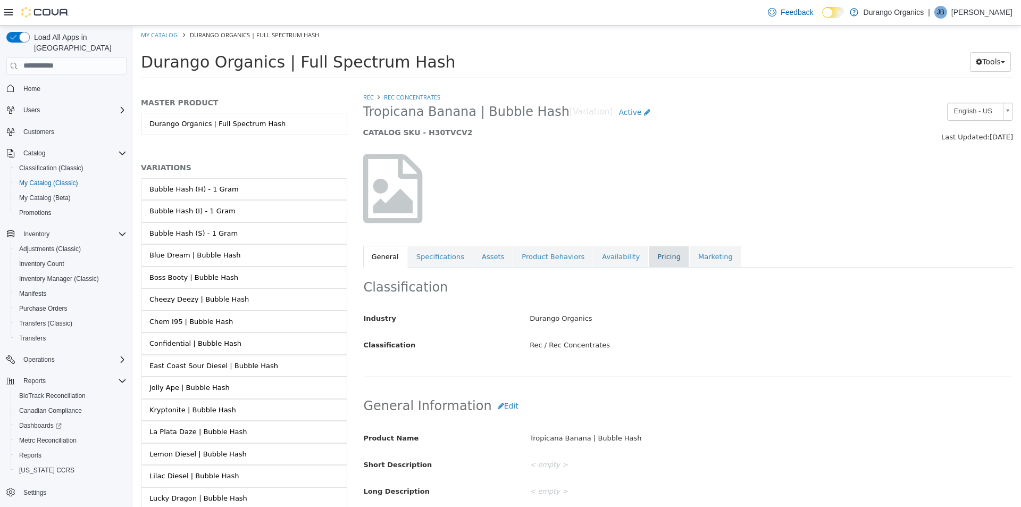
click at [649, 260] on link "Pricing" at bounding box center [669, 256] width 40 height 22
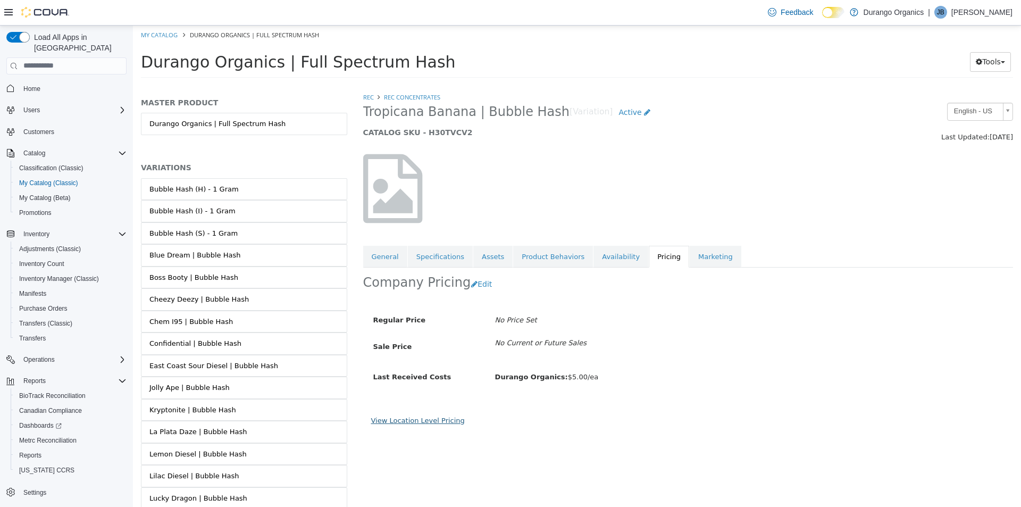
click at [437, 419] on link "View Location Level Pricing" at bounding box center [418, 420] width 94 height 8
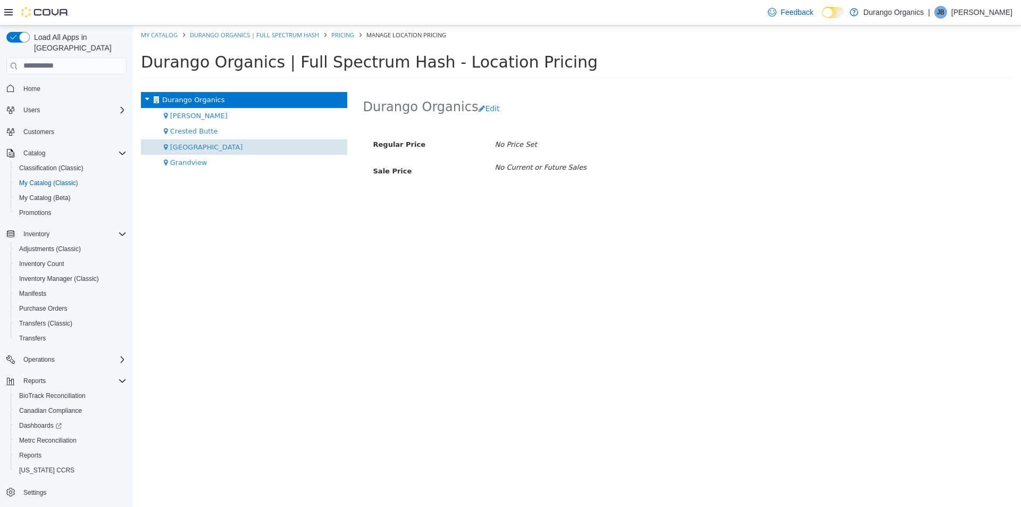
click at [242, 146] on div "[GEOGRAPHIC_DATA]" at bounding box center [244, 147] width 206 height 16
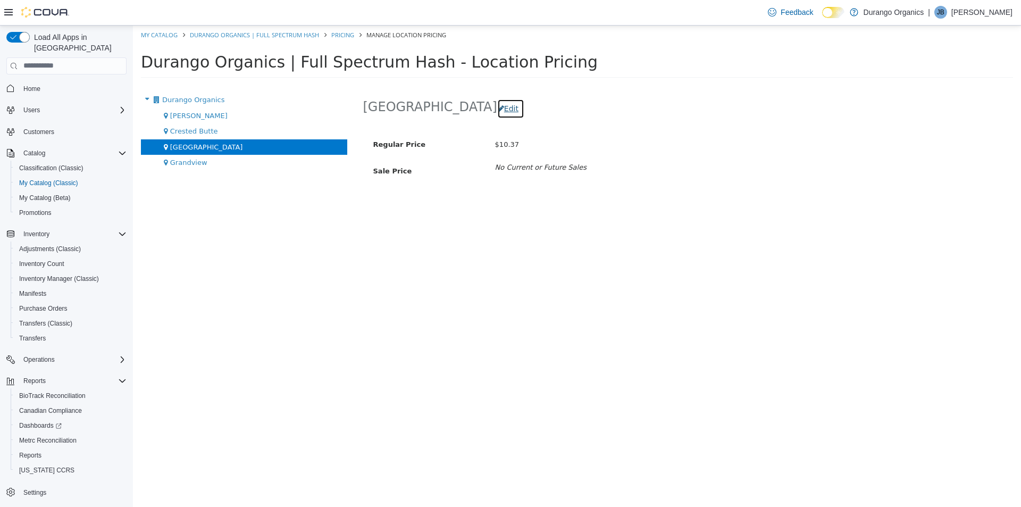
click at [497, 108] on button "Edit" at bounding box center [510, 108] width 27 height 20
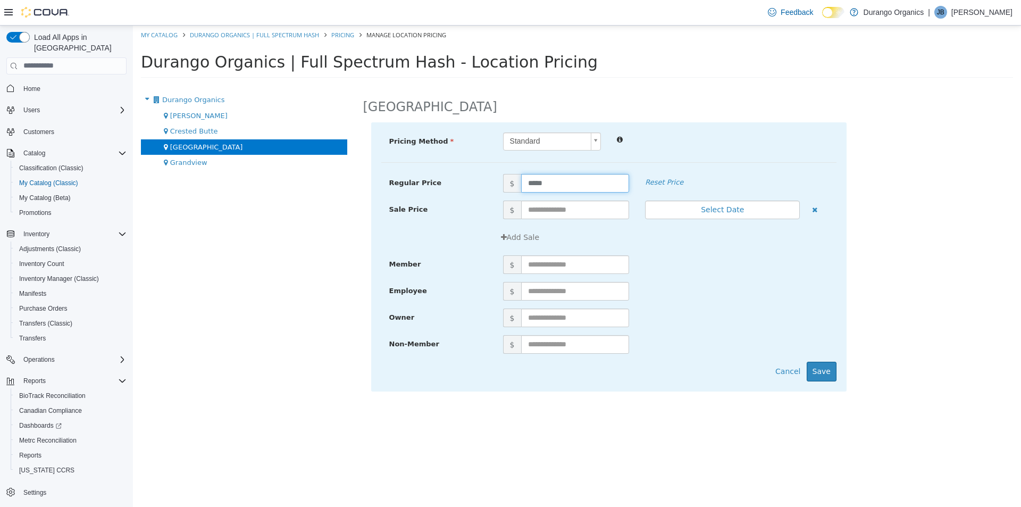
click at [542, 177] on input "*****" at bounding box center [575, 182] width 108 height 19
type input "*****"
click at [723, 319] on div "$" at bounding box center [665, 317] width 341 height 19
click at [818, 372] on button "Save" at bounding box center [822, 371] width 30 height 20
